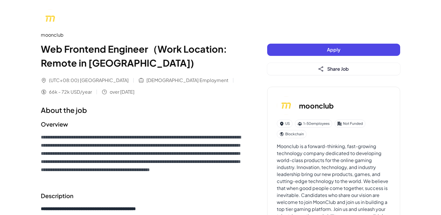
click at [318, 48] on button "Apply" at bounding box center [333, 50] width 133 height 12
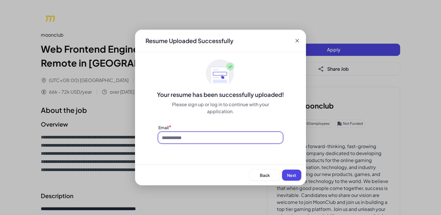
click at [226, 138] on input at bounding box center [220, 137] width 124 height 11
type input "**********"
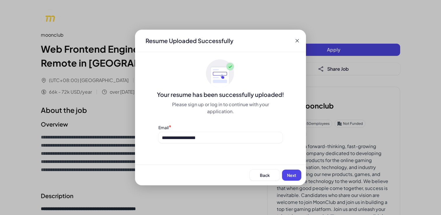
click at [290, 173] on span "Next" at bounding box center [291, 175] width 9 height 5
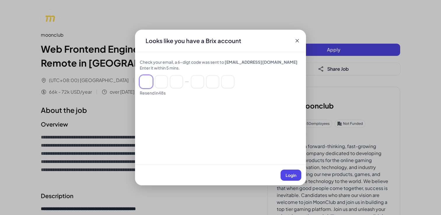
click at [147, 85] on input at bounding box center [146, 81] width 13 height 13
type input "*"
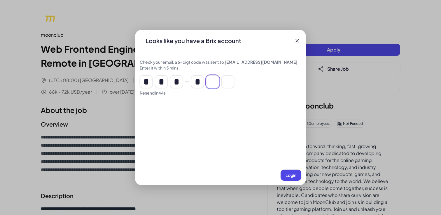
type input "*"
click at [295, 176] on span "Login" at bounding box center [290, 175] width 11 height 5
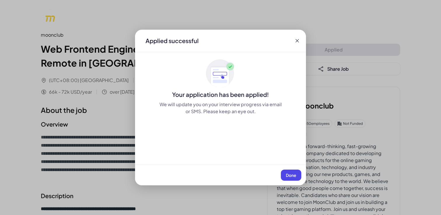
click at [291, 178] on button "Done" at bounding box center [291, 175] width 20 height 11
